Goal: Task Accomplishment & Management: Use online tool/utility

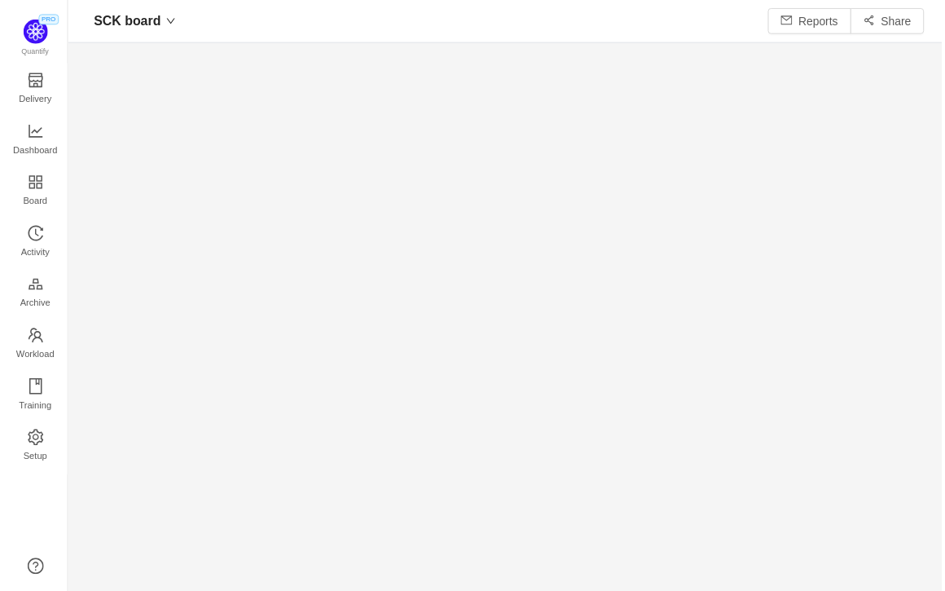
scroll to position [591, 880]
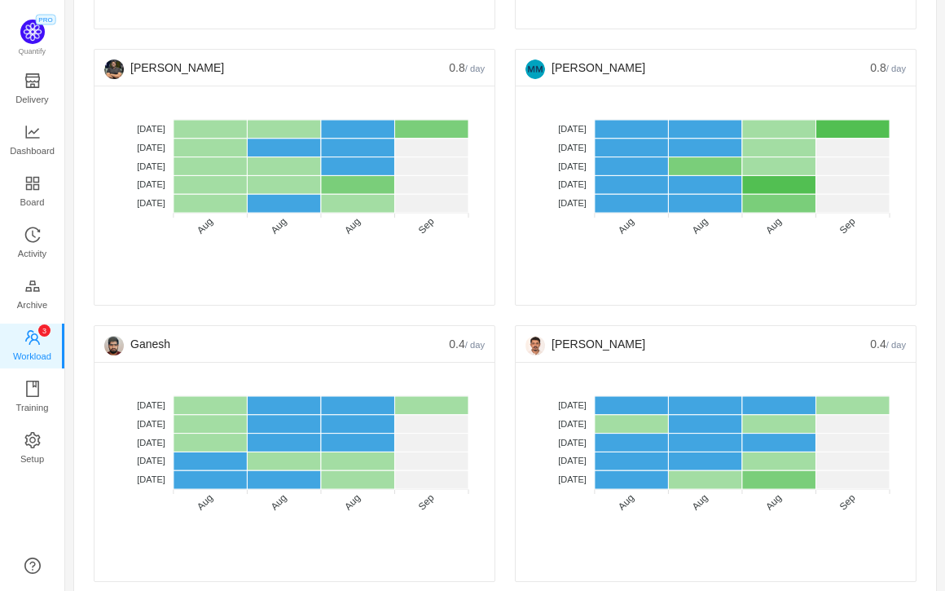
scroll to position [3677, 0]
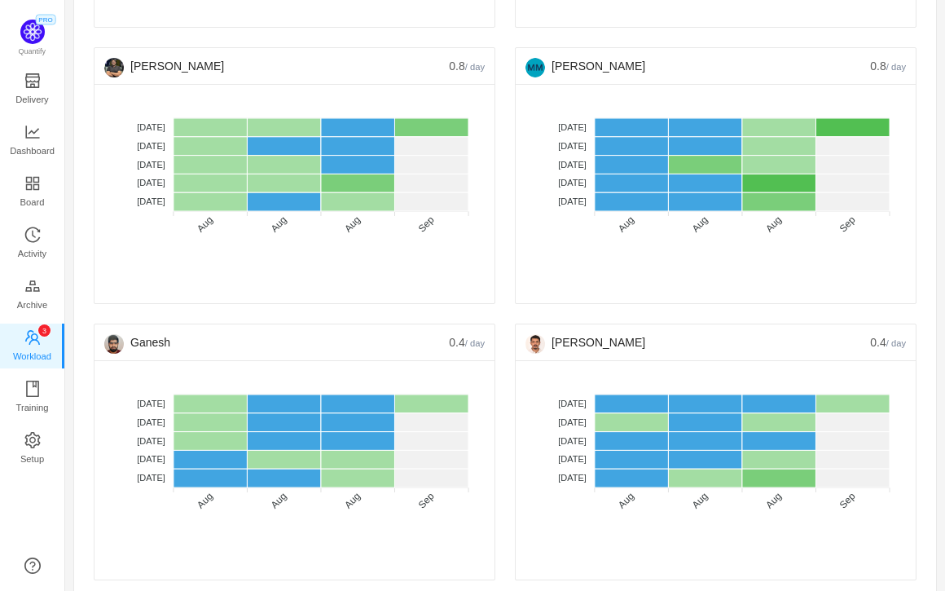
click at [629, 346] on div "[PERSON_NAME]" at bounding box center [698, 342] width 345 height 36
drag, startPoint x: 631, startPoint y: 345, endPoint x: 575, endPoint y: 346, distance: 56.3
click at [575, 346] on div "[PERSON_NAME]" at bounding box center [698, 342] width 345 height 36
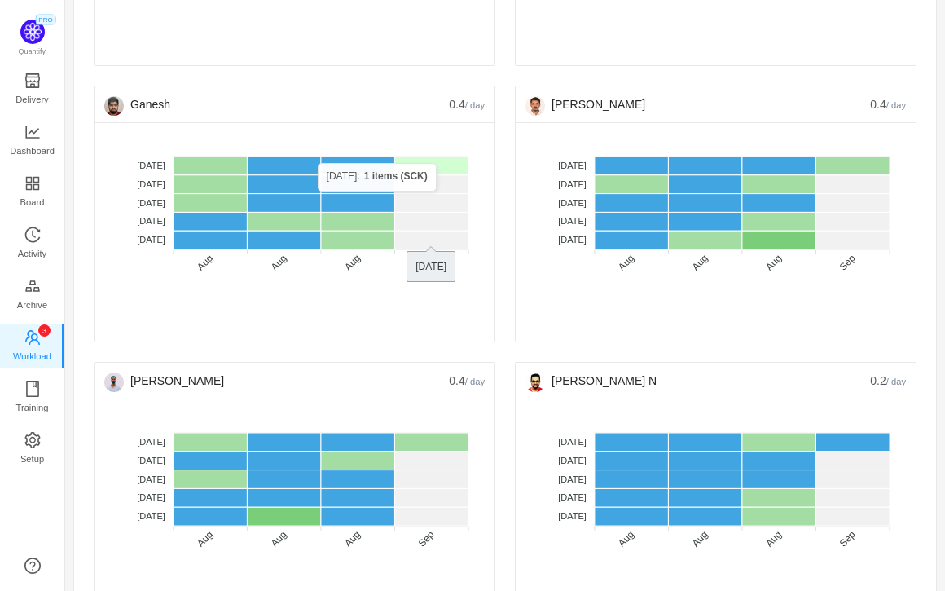
scroll to position [3923, 0]
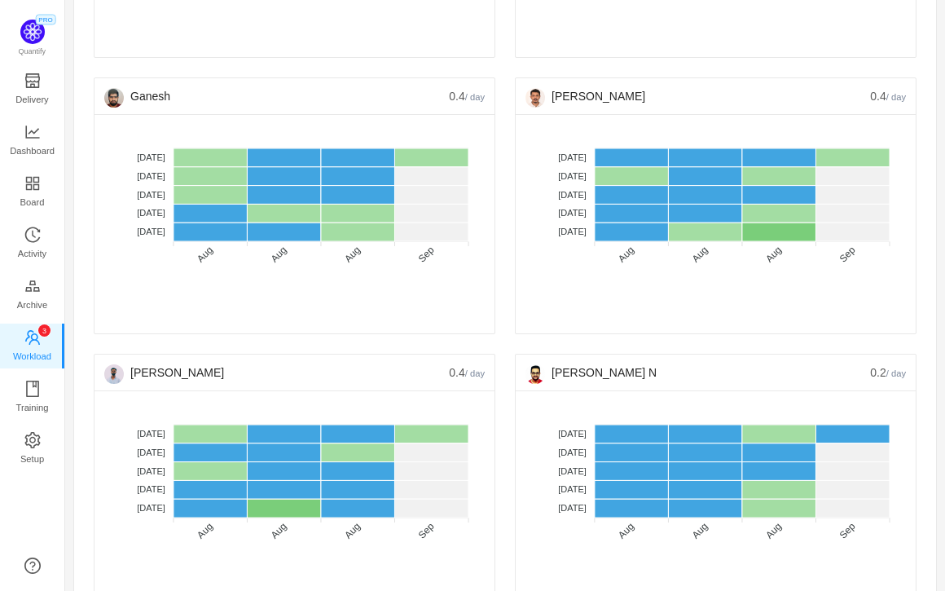
click at [884, 133] on foreignobject "No data No WIP Optimal (1-4) High (5-10) Overburdened (10+)" at bounding box center [716, 217] width 381 height 187
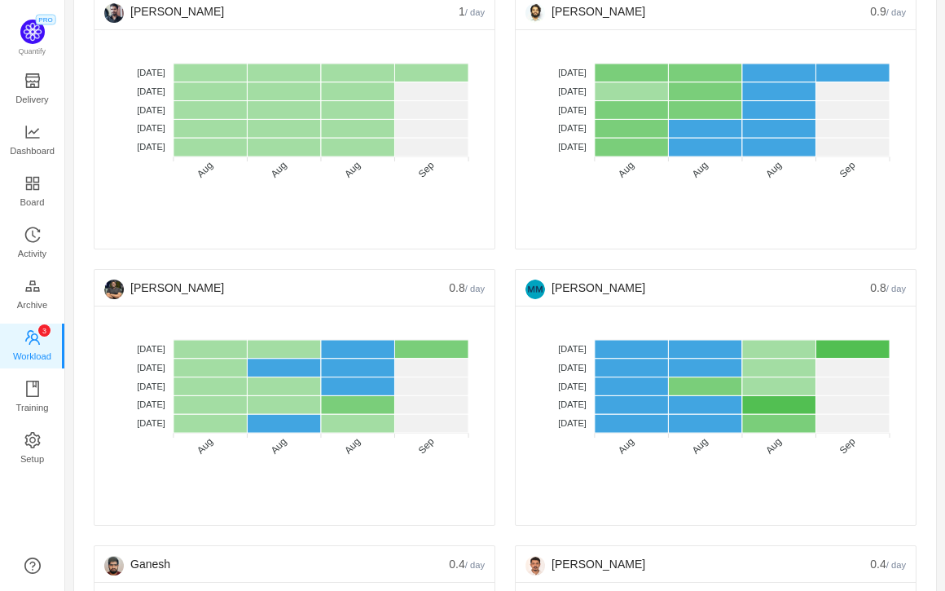
scroll to position [3454, 0]
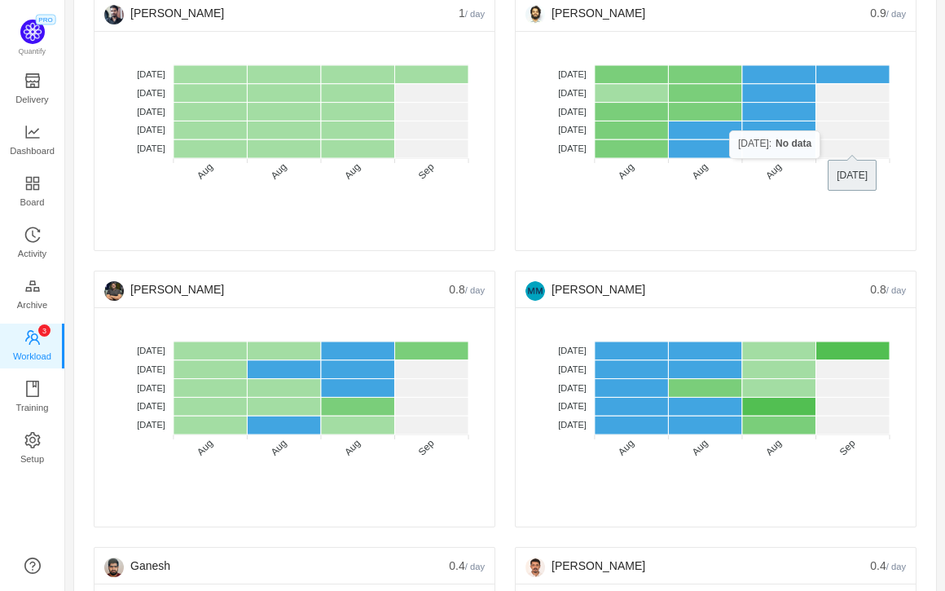
click at [915, 231] on div "No data No WIP Optimal (1-4) High (5-10) Overburdened (10+) [DATE] [DATE] [DATE…" at bounding box center [716, 140] width 400 height 219
click at [913, 206] on div "No data No WIP Optimal (1-4) High (5-10) Overburdened (10+) [DATE] [DATE] [DATE…" at bounding box center [716, 140] width 400 height 219
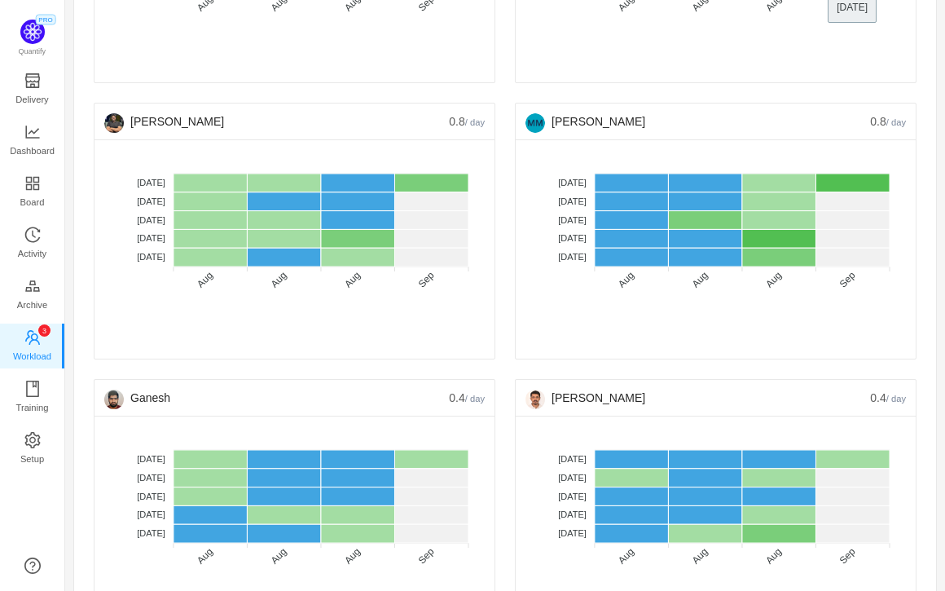
scroll to position [3626, 0]
